Goal: Understand process/instructions: Learn how to perform a task or action

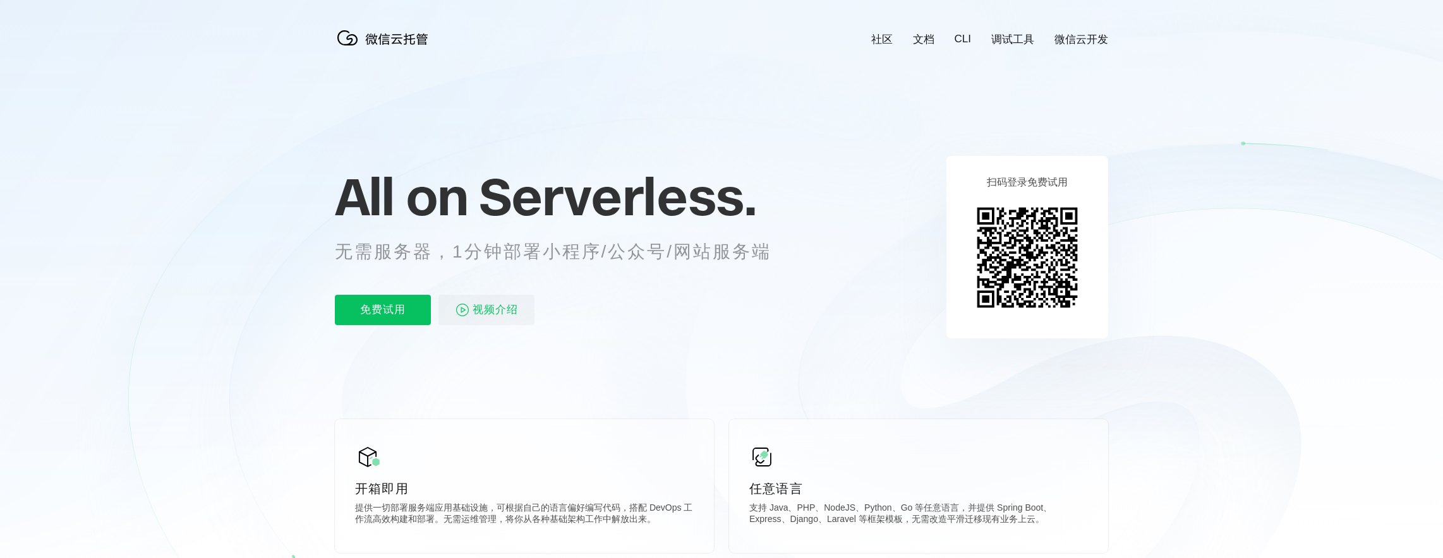
scroll to position [0, 2246]
click at [383, 315] on p "免费试用" at bounding box center [383, 310] width 96 height 30
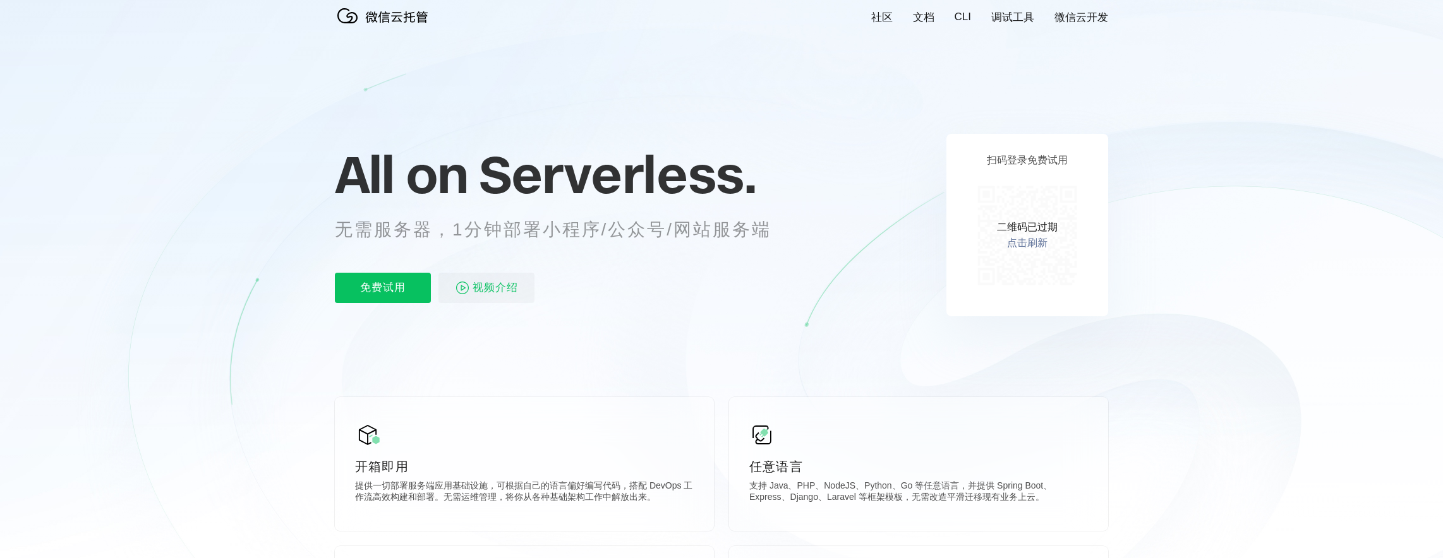
scroll to position [0, 0]
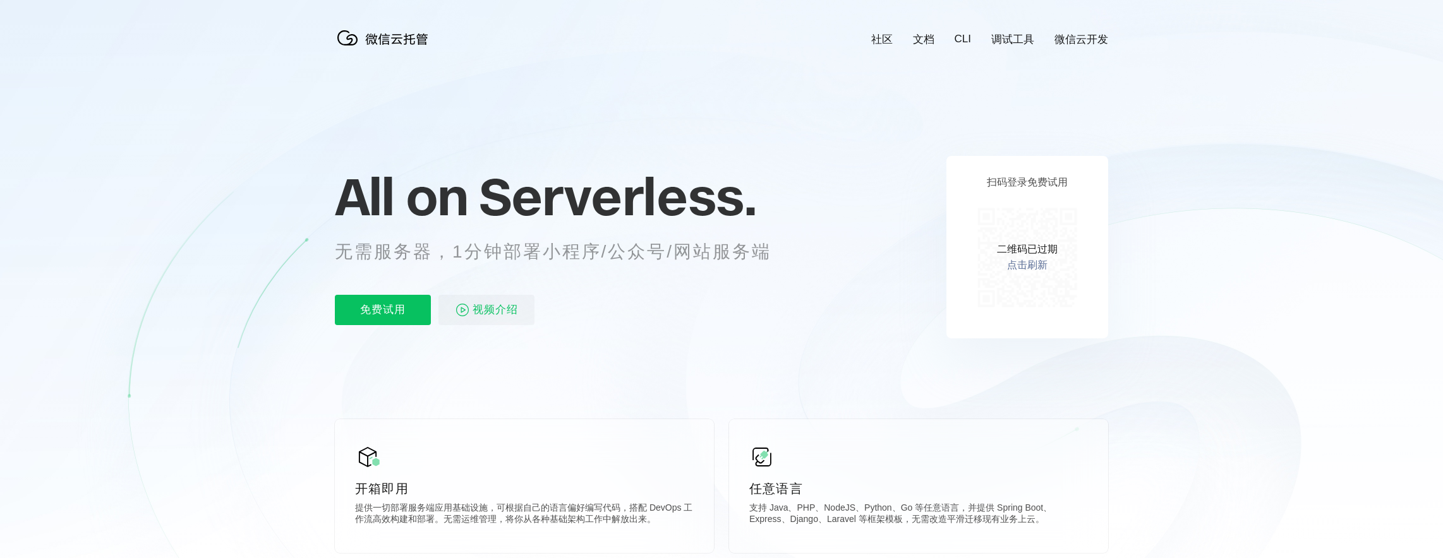
click at [1081, 38] on link "微信云开发" at bounding box center [1081, 39] width 54 height 15
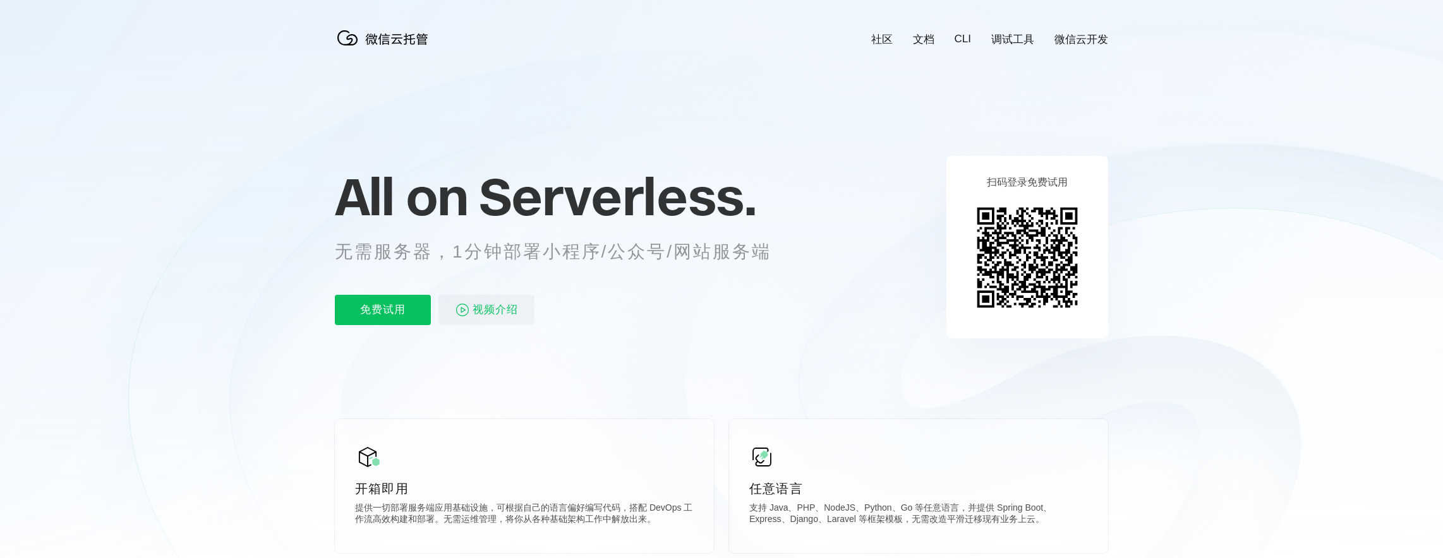
click at [917, 39] on link "文档" at bounding box center [923, 39] width 21 height 15
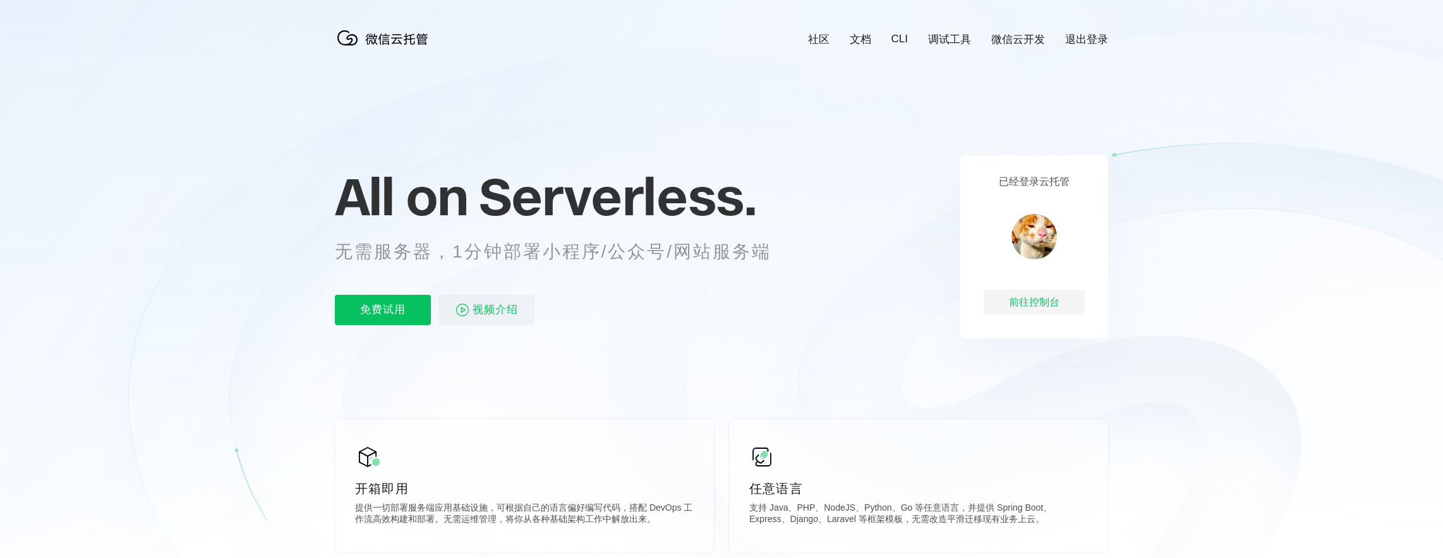
scroll to position [0, 2246]
click at [1039, 306] on div "前往控制台" at bounding box center [1034, 302] width 101 height 25
